Goal: Navigation & Orientation: Find specific page/section

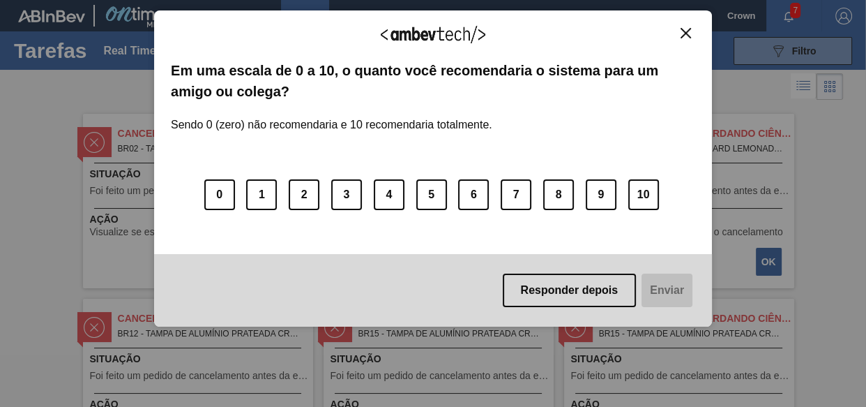
click at [690, 31] on img "Close" at bounding box center [686, 33] width 10 height 10
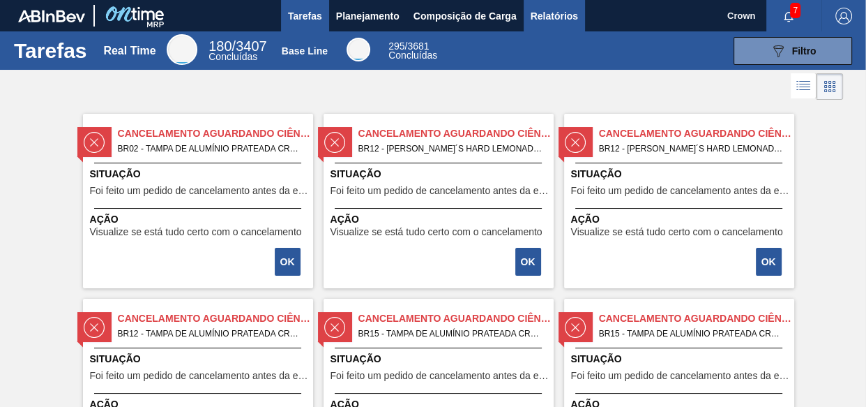
click at [536, 13] on span "Relatórios" at bounding box center [554, 16] width 47 height 17
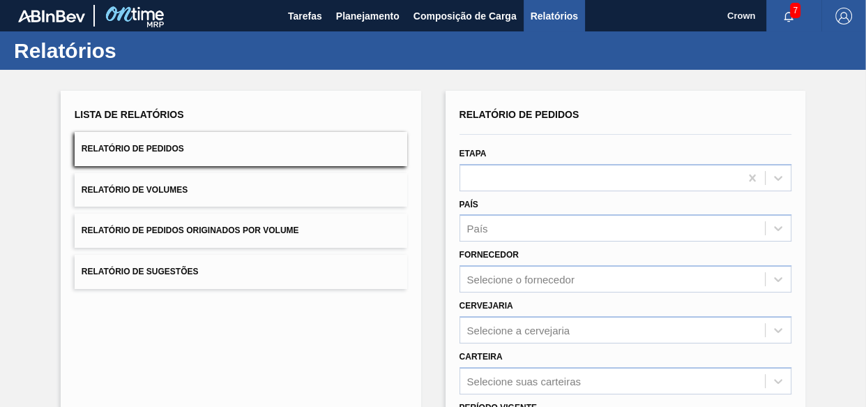
click at [790, 9] on span "7" at bounding box center [795, 10] width 10 height 15
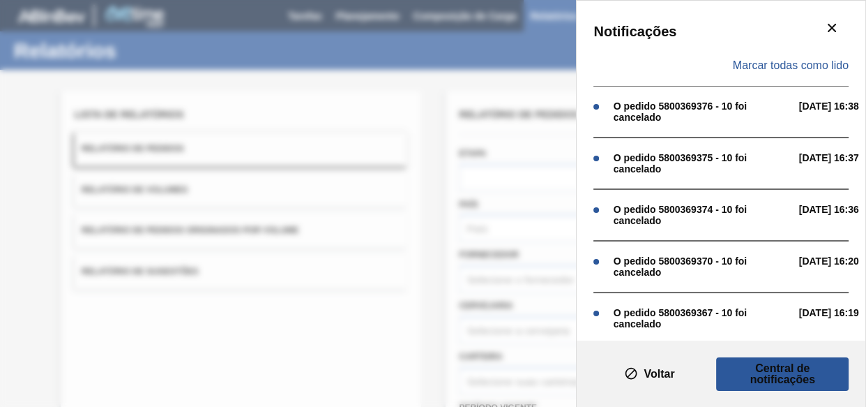
drag, startPoint x: 436, startPoint y: 161, endPoint x: 355, endPoint y: 209, distance: 94.1
click at [435, 161] on div "Notificações Marcar todas como lido O pedido 5800369376 - 10 foi cancelado 18/0…" at bounding box center [433, 203] width 866 height 407
click at [824, 27] on icon "botão de ícone" at bounding box center [832, 28] width 17 height 17
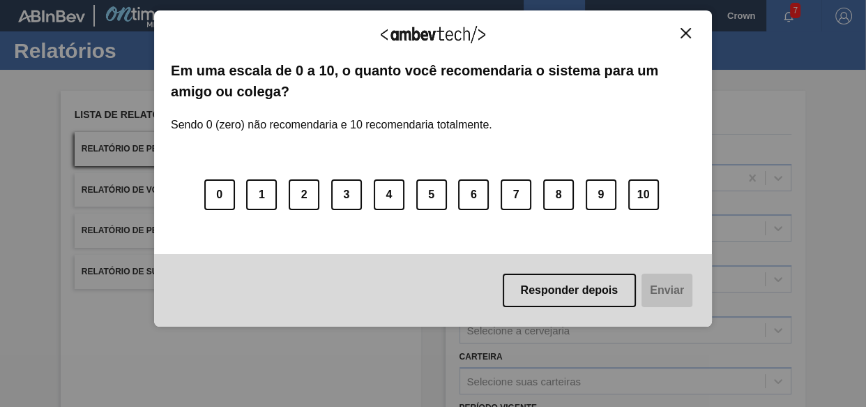
click at [681, 28] on img "Close" at bounding box center [686, 33] width 10 height 10
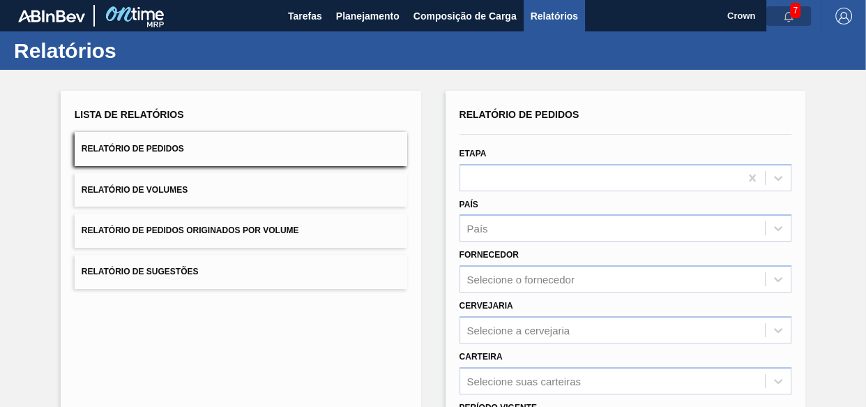
click at [786, 12] on icon "button" at bounding box center [789, 17] width 9 height 10
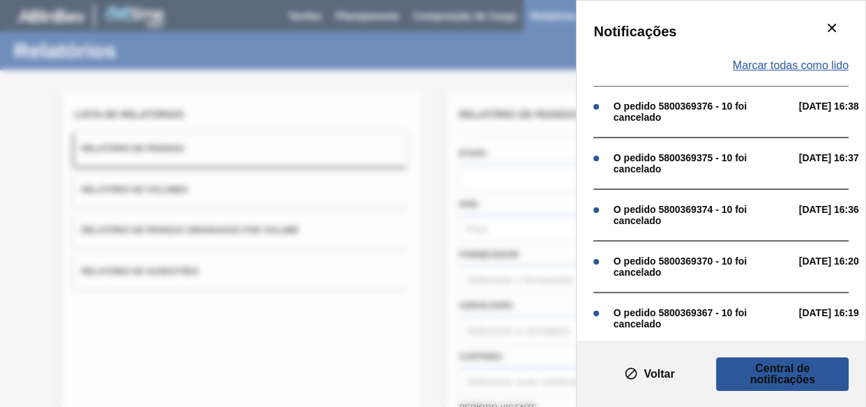
click at [754, 66] on span "Marcar todas como lido" at bounding box center [791, 65] width 116 height 13
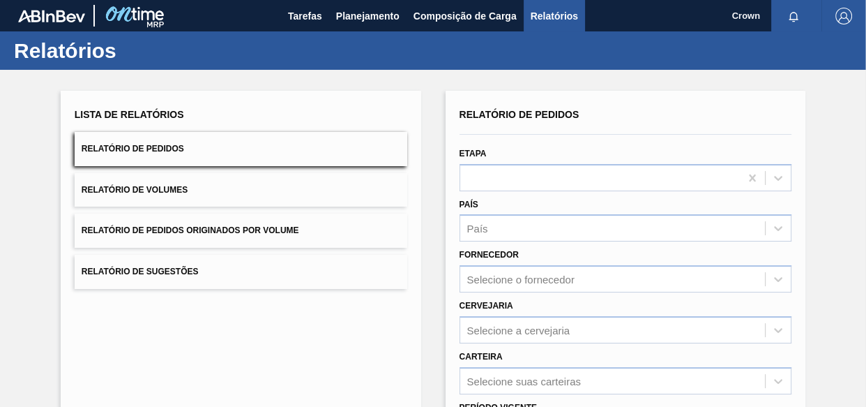
click at [831, 46] on div "Relatórios" at bounding box center [433, 50] width 866 height 38
click at [308, 15] on span "Tarefas" at bounding box center [305, 16] width 34 height 17
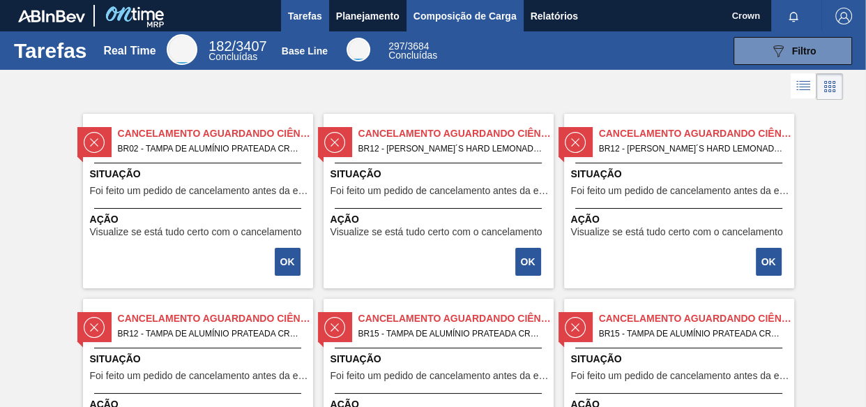
click at [439, 8] on span "Composição de Carga" at bounding box center [465, 16] width 103 height 17
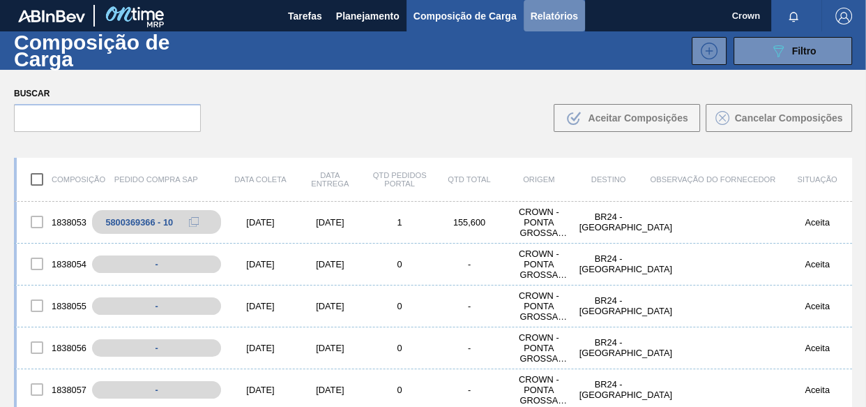
click at [536, 19] on span "Relatórios" at bounding box center [554, 16] width 47 height 17
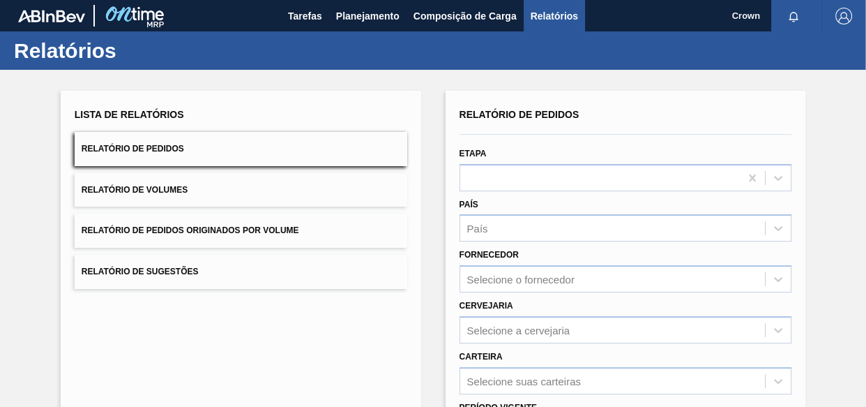
click at [528, 13] on button "Relatórios" at bounding box center [554, 15] width 61 height 31
click at [305, 10] on span "Tarefas" at bounding box center [305, 16] width 34 height 17
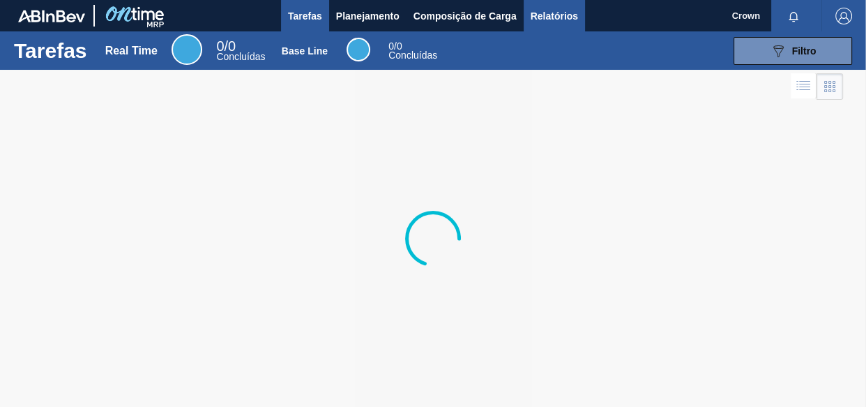
click at [544, 15] on span "Relatórios" at bounding box center [554, 16] width 47 height 17
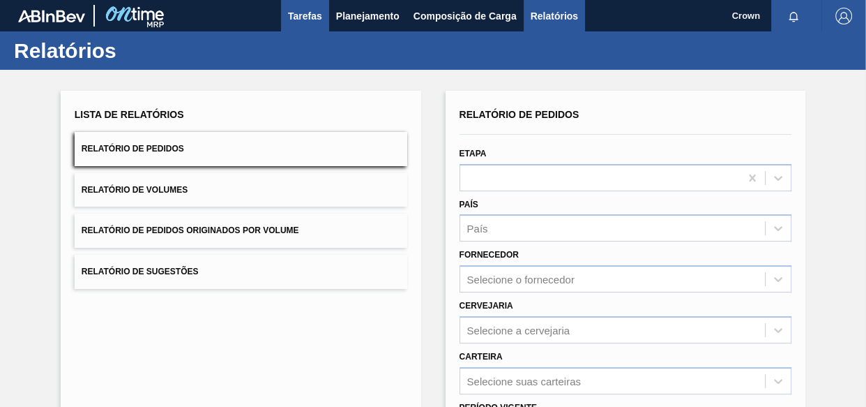
click at [303, 10] on span "Tarefas" at bounding box center [305, 16] width 34 height 17
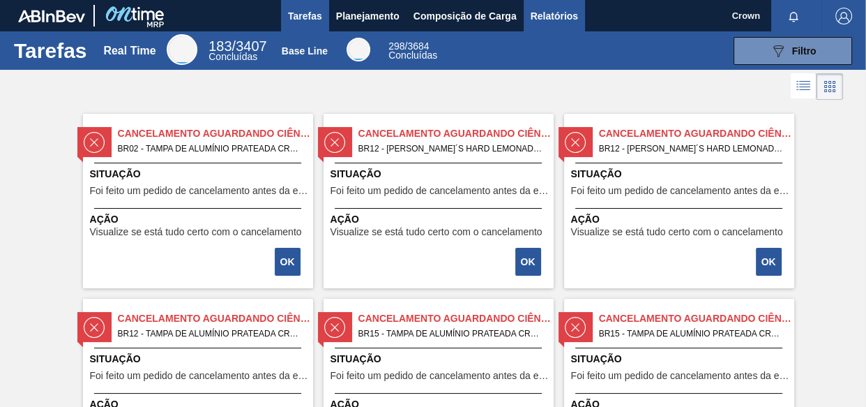
click at [547, 14] on span "Relatórios" at bounding box center [554, 16] width 47 height 17
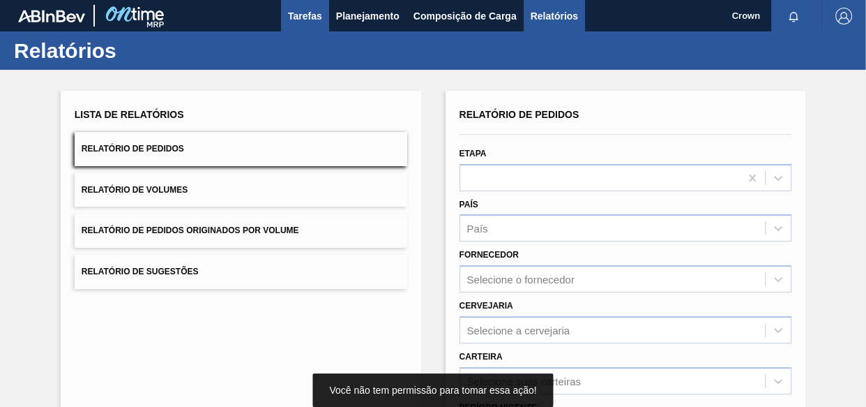
click at [311, 12] on span "Tarefas" at bounding box center [305, 16] width 34 height 17
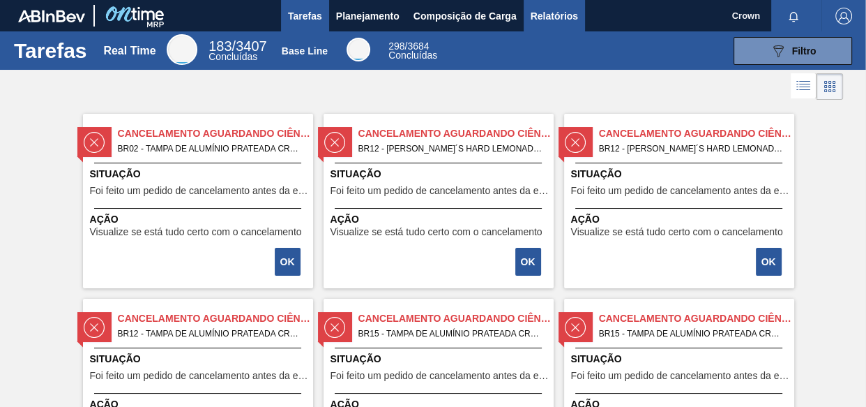
click at [555, 9] on span "Relatórios" at bounding box center [554, 16] width 47 height 17
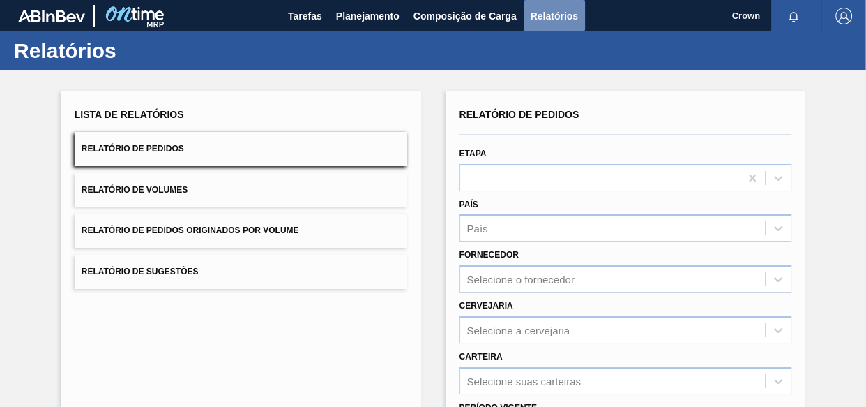
click at [555, 10] on span "Relatórios" at bounding box center [554, 16] width 47 height 17
click at [300, 11] on span "Tarefas" at bounding box center [305, 16] width 34 height 17
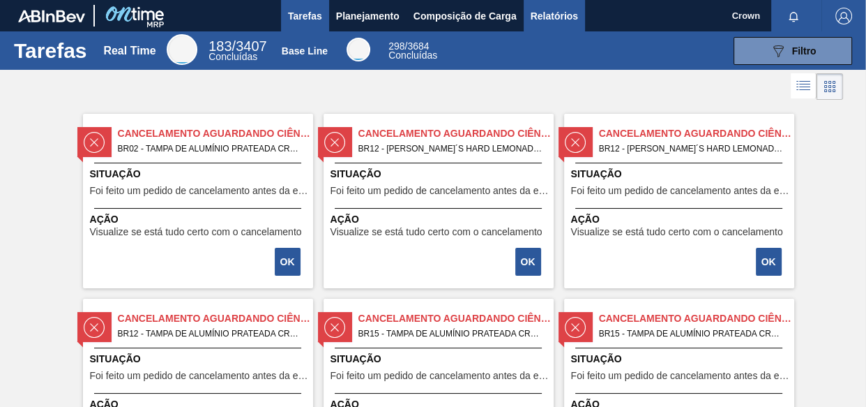
click at [556, 9] on span "Relatórios" at bounding box center [554, 16] width 47 height 17
